Goal: Task Accomplishment & Management: Manage account settings

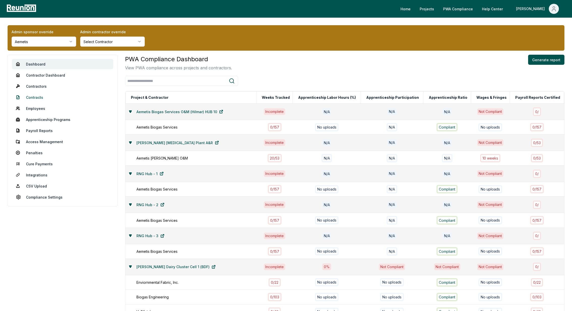
click at [45, 96] on link "Contracts" at bounding box center [62, 97] width 101 height 10
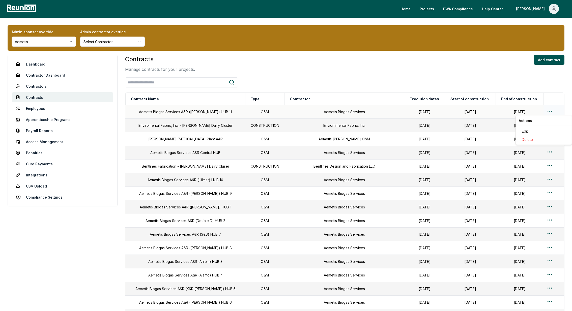
click at [546, 112] on html "Please visit us on your desktop We're working on making our marketplace mobile-…" at bounding box center [286, 267] width 572 height 535
click at [496, 79] on html "Please visit us on your desktop We're working on making our marketplace mobile-…" at bounding box center [286, 267] width 572 height 535
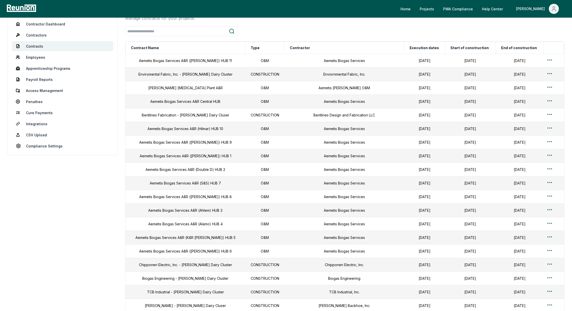
scroll to position [50, 0]
click at [546, 186] on html "Please visit us on your desktop We're working on making our marketplace mobile-…" at bounding box center [286, 217] width 572 height 535
click at [530, 203] on div "Edit" at bounding box center [544, 205] width 48 height 8
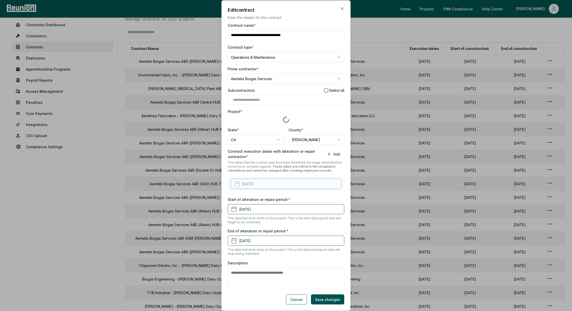
click at [326, 114] on div "Project *" at bounding box center [286, 111] width 117 height 5
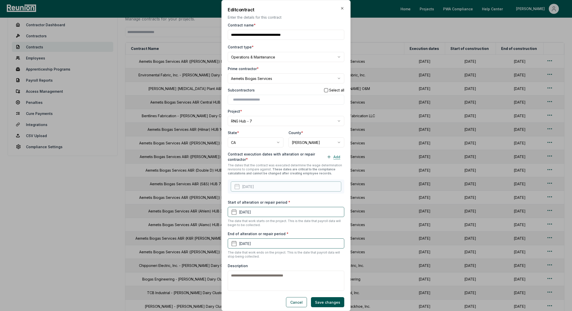
click at [339, 156] on button "Add" at bounding box center [334, 157] width 22 height 10
